Goal: Find specific page/section: Find specific page/section

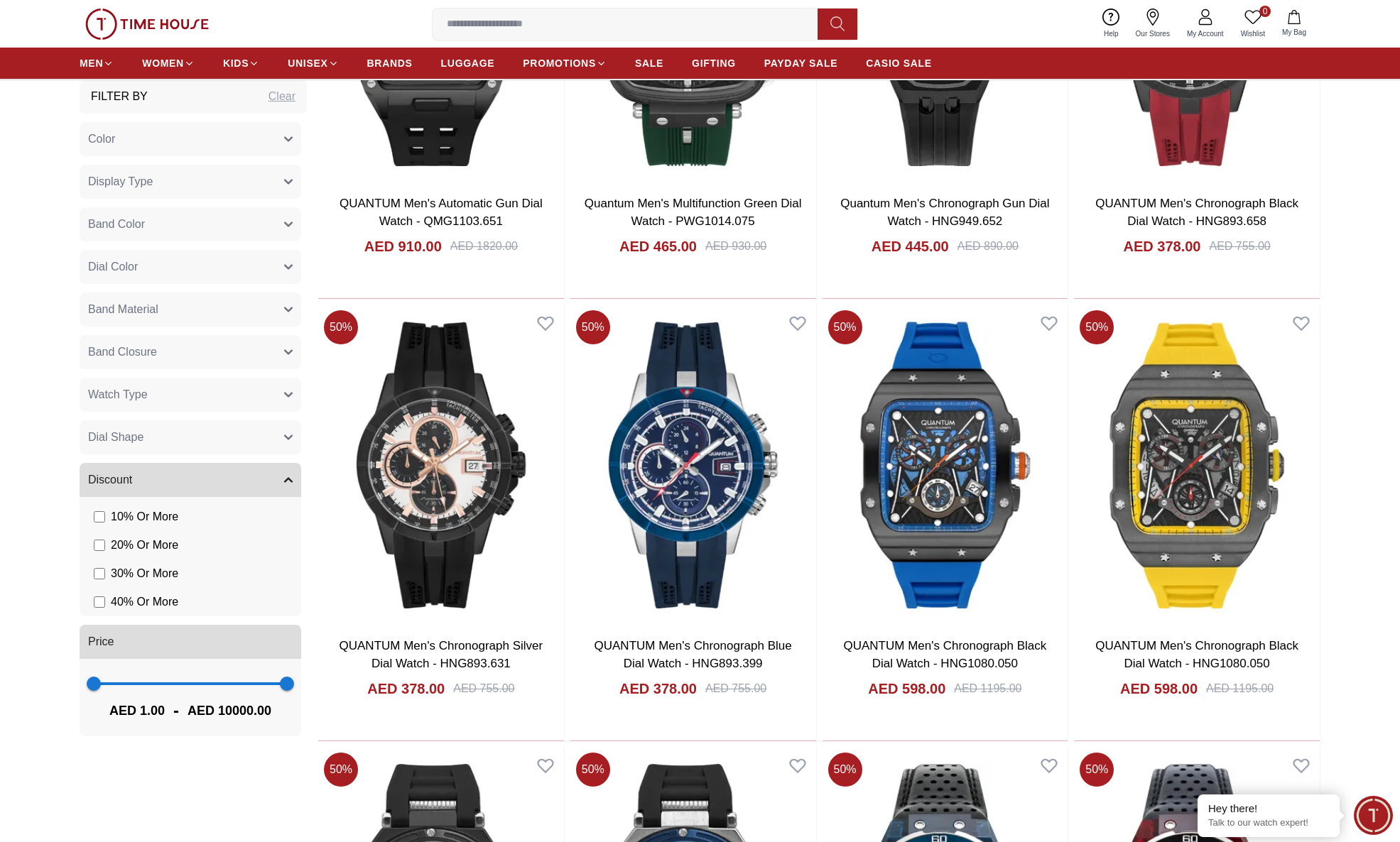
click at [364, 62] on ul "MEN WOMEN KIDS UNISEX BRANDS LUGGAGE PROMOTIONS SALE GIFTING PAYDAY SALE CASIO …" at bounding box center [506, 63] width 852 height 26
click at [373, 61] on span "BRANDS" at bounding box center [390, 63] width 45 height 14
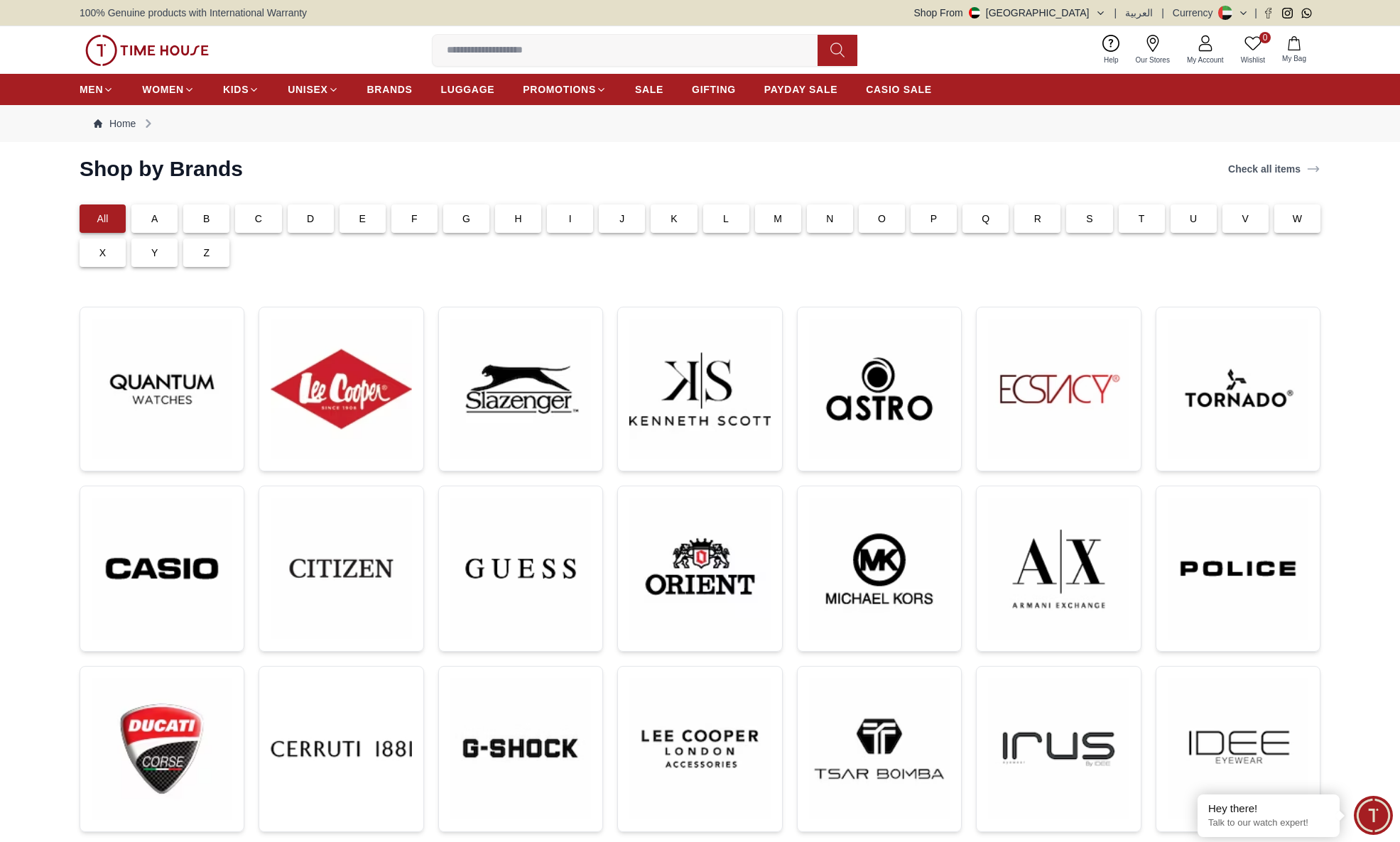
click at [194, 210] on div "B" at bounding box center [206, 218] width 46 height 29
